Goal: Task Accomplishment & Management: Manage account settings

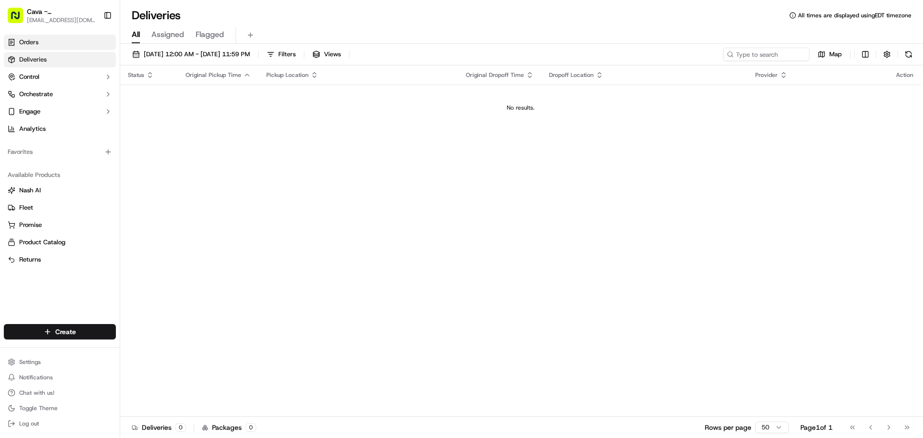
click at [61, 41] on link "Orders" at bounding box center [60, 42] width 112 height 15
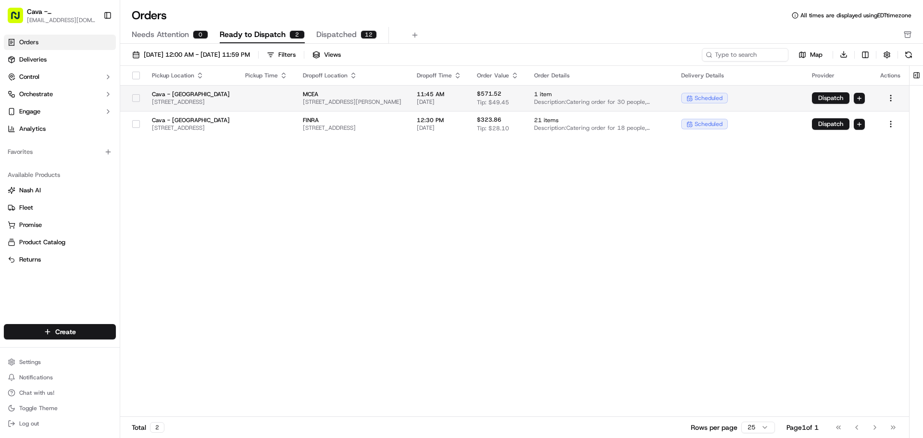
click at [135, 102] on div at bounding box center [136, 97] width 16 height 15
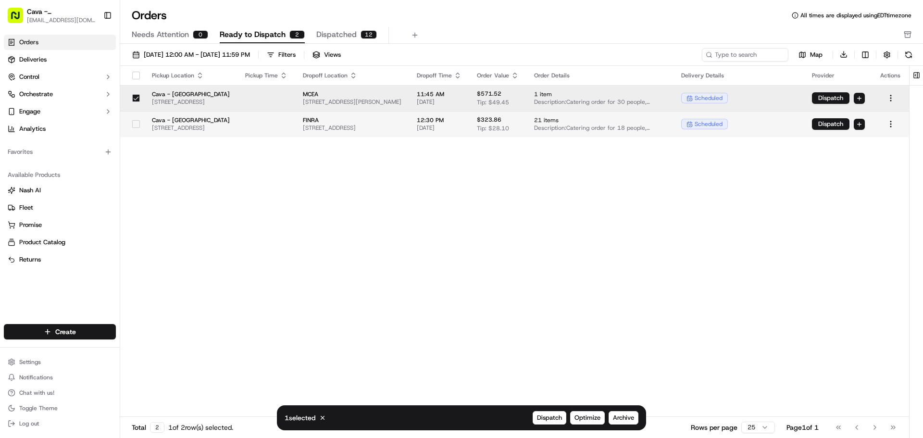
click at [138, 127] on button "button" at bounding box center [136, 124] width 8 height 8
click at [626, 416] on span "Archive" at bounding box center [623, 417] width 21 height 9
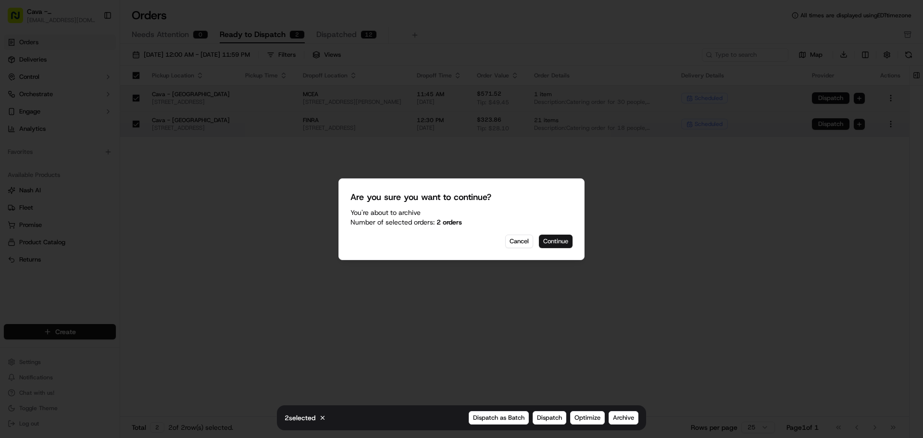
click at [546, 245] on button "Continue" at bounding box center [556, 241] width 34 height 13
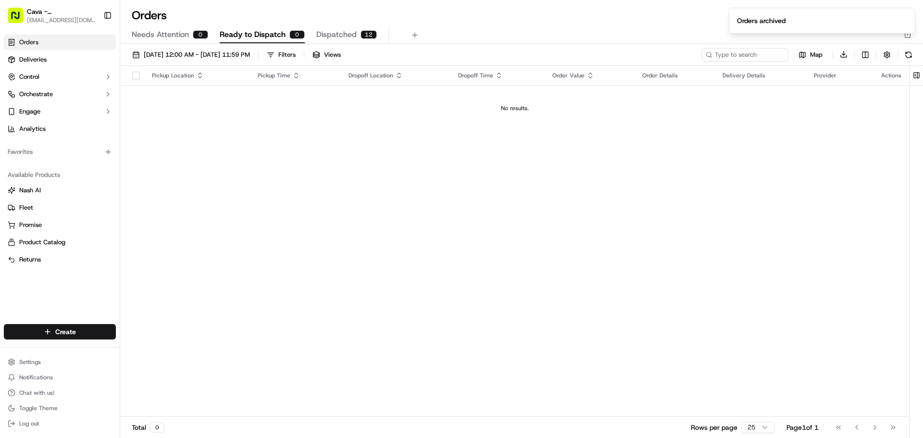
drag, startPoint x: 32, startPoint y: 62, endPoint x: 36, endPoint y: 51, distance: 11.7
click at [32, 62] on span "Deliveries" at bounding box center [32, 59] width 27 height 9
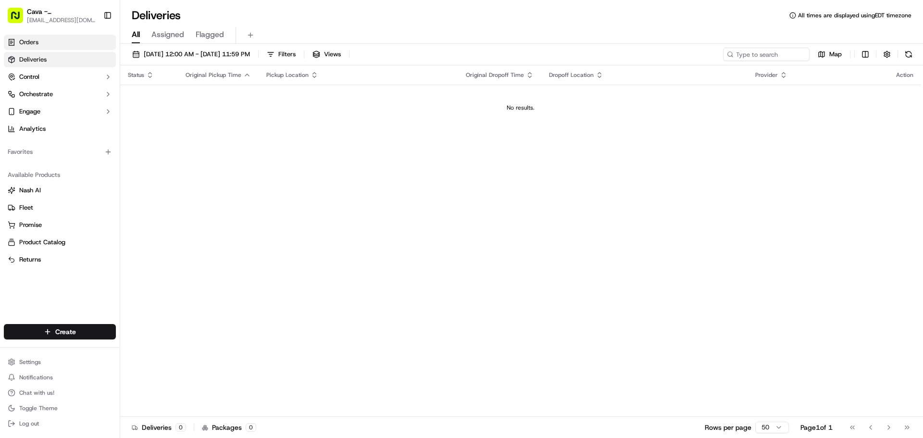
click at [39, 44] on link "Orders" at bounding box center [60, 42] width 112 height 15
